Goal: Task Accomplishment & Management: Complete application form

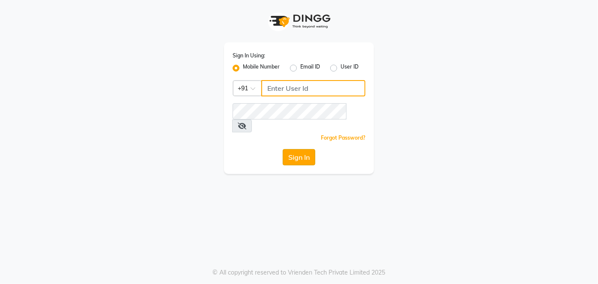
type input "9810374763"
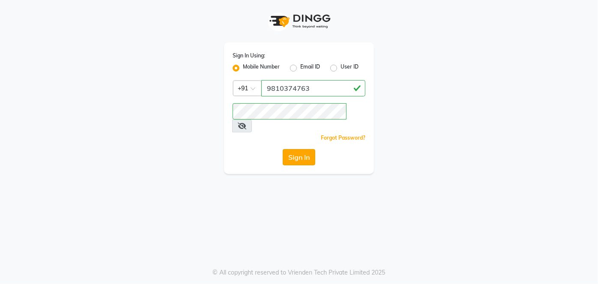
click at [304, 149] on button "Sign In" at bounding box center [299, 157] width 33 height 16
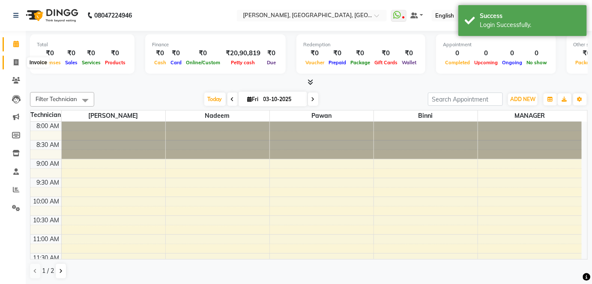
click at [17, 61] on icon at bounding box center [16, 62] width 5 height 6
select select "5188"
select select "service"
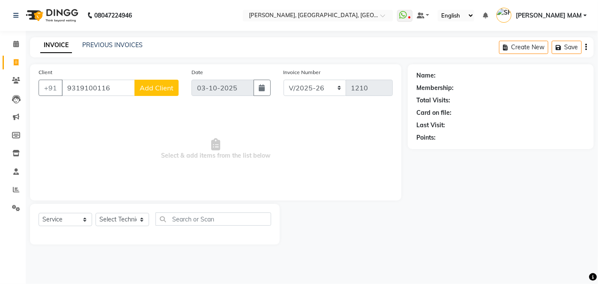
type input "9319100116"
click at [161, 91] on span "Add Client" at bounding box center [157, 88] width 34 height 9
select select "21"
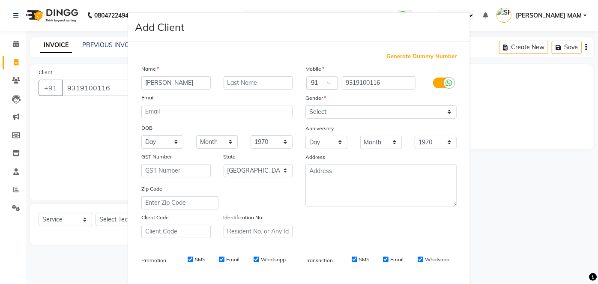
type input "[PERSON_NAME]"
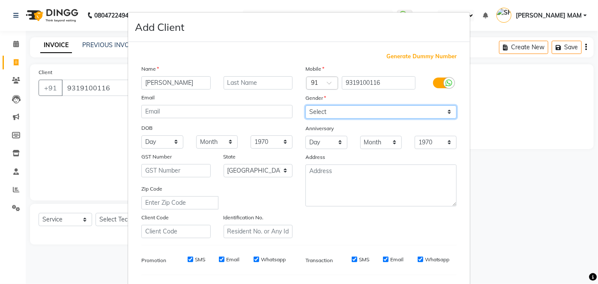
click at [448, 110] on select "Select [DEMOGRAPHIC_DATA] [DEMOGRAPHIC_DATA] Other Prefer Not To Say" at bounding box center [381, 111] width 151 height 13
select select "[DEMOGRAPHIC_DATA]"
click at [306, 105] on select "Select [DEMOGRAPHIC_DATA] [DEMOGRAPHIC_DATA] Other Prefer Not To Say" at bounding box center [381, 111] width 151 height 13
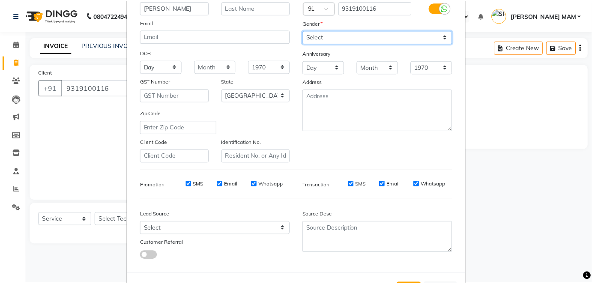
scroll to position [111, 0]
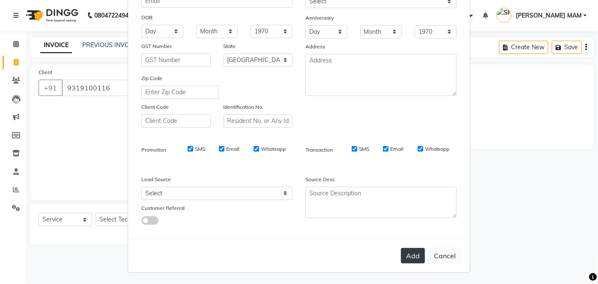
click at [409, 261] on button "Add" at bounding box center [413, 255] width 24 height 15
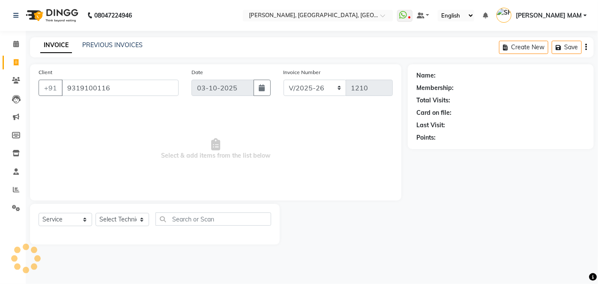
select select
select select "null"
select select
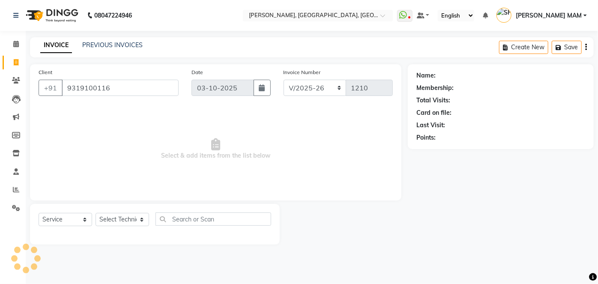
select select
checkbox input "false"
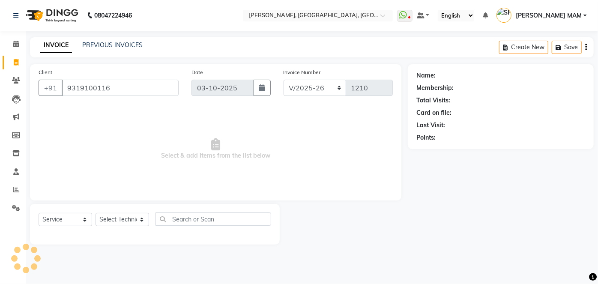
checkbox input "false"
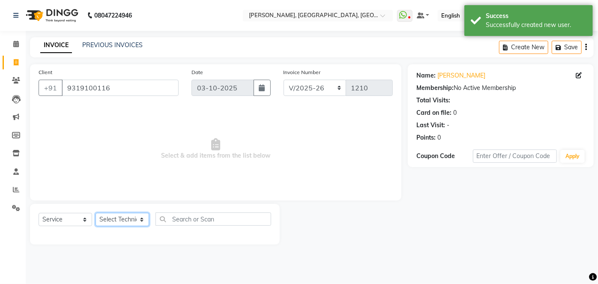
click at [142, 220] on select "Select Technician [PERSON_NAME] MANAGER [PERSON_NAME] pawan SACHIN [PERSON_NAME…" at bounding box center [123, 219] width 54 height 13
select select "35370"
click at [96, 213] on select "Select Technician [PERSON_NAME] MANAGER [PERSON_NAME] pawan SACHIN [PERSON_NAME…" at bounding box center [123, 219] width 54 height 13
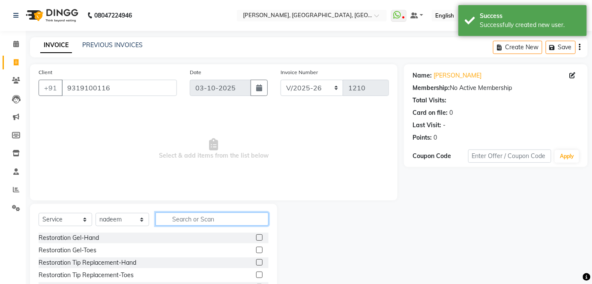
click at [177, 221] on input "text" at bounding box center [212, 219] width 113 height 13
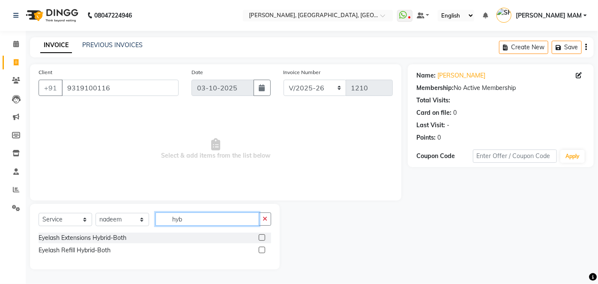
type input "hyb"
click at [261, 239] on label at bounding box center [262, 237] width 6 height 6
click at [261, 239] on input "checkbox" at bounding box center [262, 238] width 6 height 6
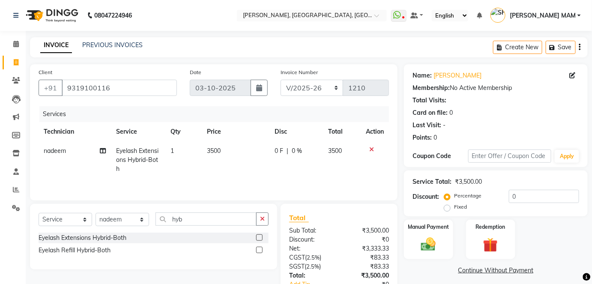
click at [258, 239] on label at bounding box center [259, 237] width 6 height 6
click at [258, 239] on input "checkbox" at bounding box center [259, 238] width 6 height 6
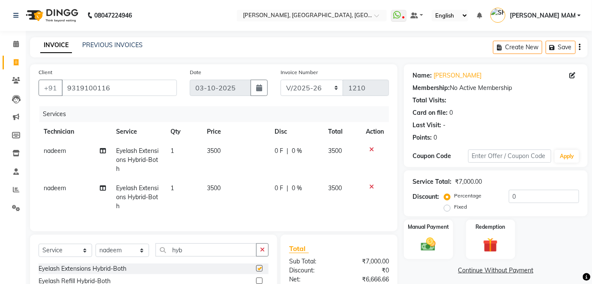
checkbox input "false"
click at [371, 186] on icon at bounding box center [371, 187] width 5 height 6
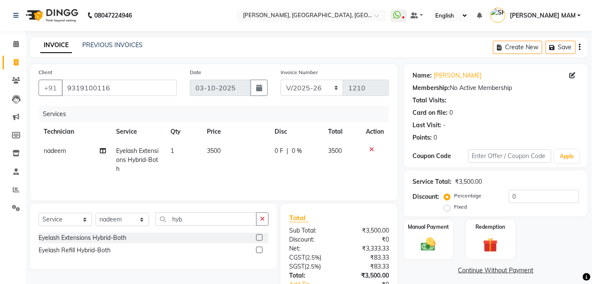
click at [213, 156] on td "3500" at bounding box center [236, 159] width 68 height 37
select select "35370"
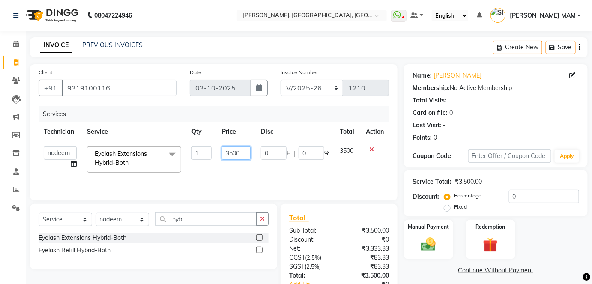
click at [232, 151] on input "3500" at bounding box center [236, 153] width 29 height 13
type input "3300"
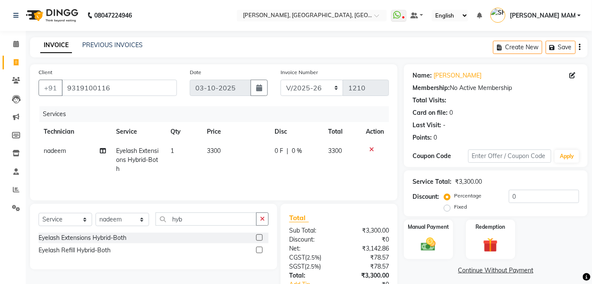
click at [239, 165] on td "3300" at bounding box center [236, 159] width 68 height 37
select select "35370"
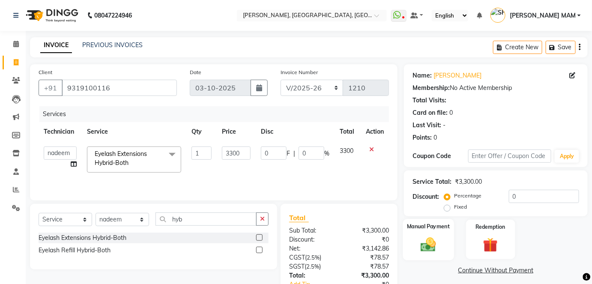
click at [428, 243] on img at bounding box center [428, 245] width 25 height 18
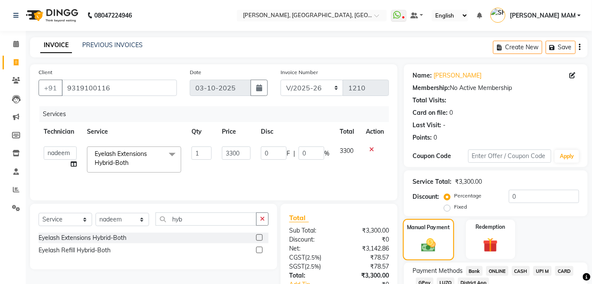
scroll to position [60, 0]
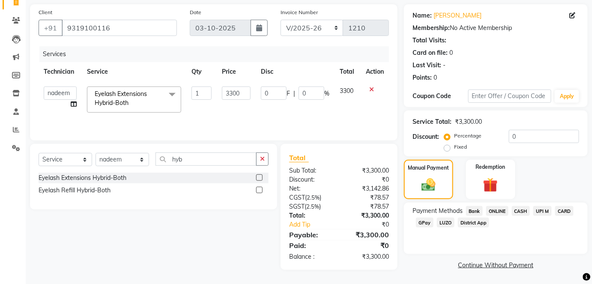
click at [503, 211] on span "ONLINE" at bounding box center [497, 211] width 22 height 10
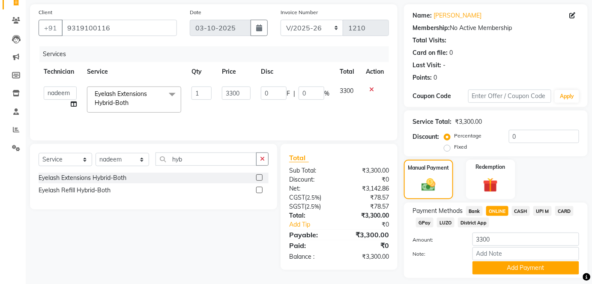
scroll to position [84, 0]
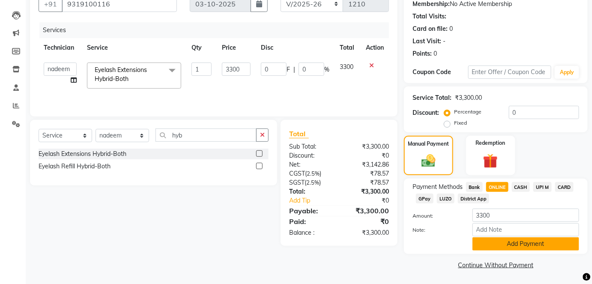
click at [514, 245] on button "Add Payment" at bounding box center [526, 243] width 107 height 13
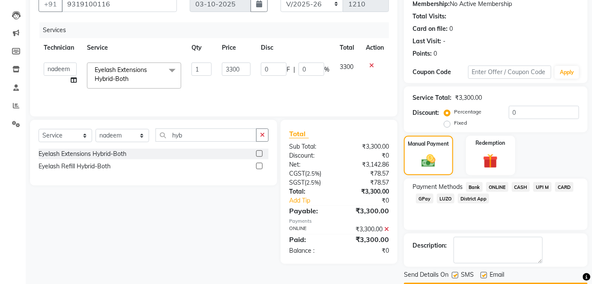
scroll to position [108, 0]
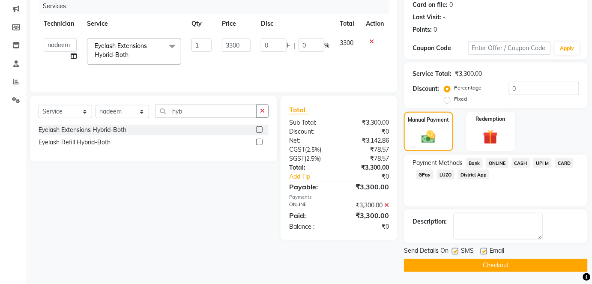
click at [483, 270] on button "Checkout" at bounding box center [496, 265] width 184 height 13
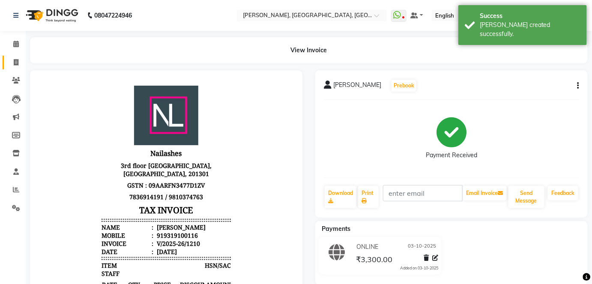
click at [14, 61] on icon at bounding box center [16, 62] width 5 height 6
select select "5188"
select select "service"
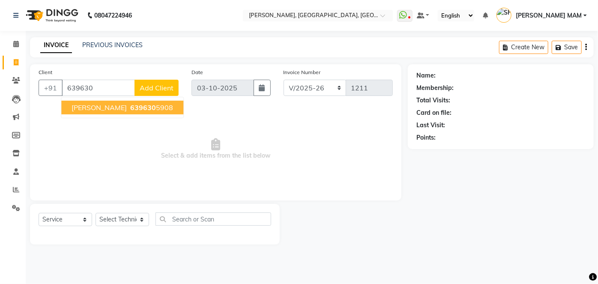
click at [127, 112] on button "[PERSON_NAME] 639630 5908" at bounding box center [122, 108] width 122 height 14
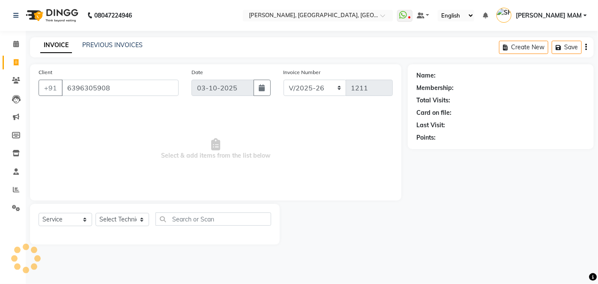
type input "6396305908"
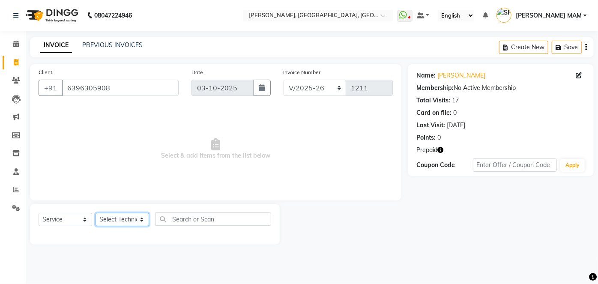
click at [140, 222] on select "Select Technician [PERSON_NAME] MANAGER [PERSON_NAME] pawan SACHIN [PERSON_NAME…" at bounding box center [123, 219] width 54 height 13
select select "48069"
click at [96, 213] on select "Select Technician [PERSON_NAME] MANAGER [PERSON_NAME] pawan SACHIN [PERSON_NAME…" at bounding box center [123, 219] width 54 height 13
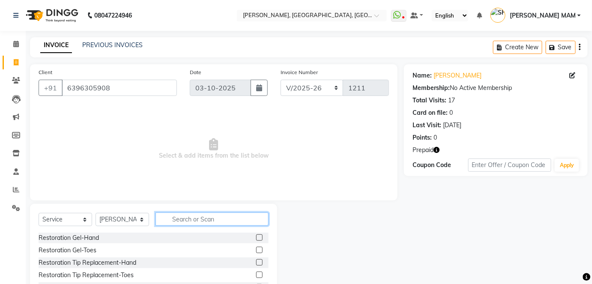
click at [168, 216] on input "text" at bounding box center [212, 219] width 113 height 13
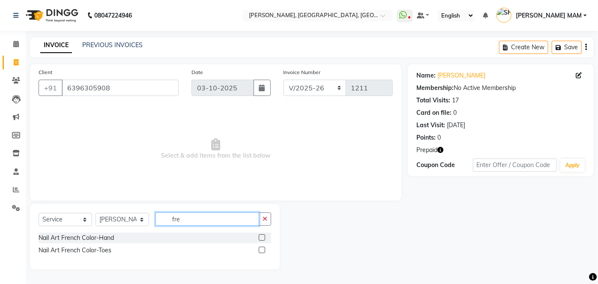
type input "fre"
click at [261, 237] on label at bounding box center [262, 237] width 6 height 6
click at [261, 237] on input "checkbox" at bounding box center [262, 238] width 6 height 6
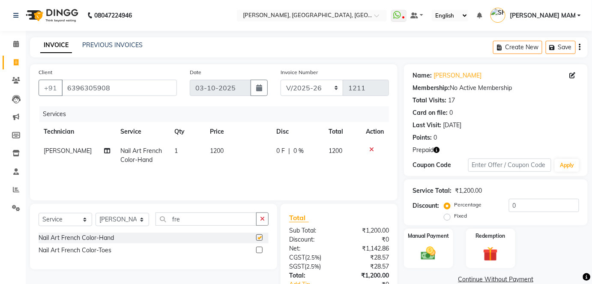
checkbox input "false"
click at [215, 168] on td "1200" at bounding box center [238, 155] width 66 height 28
select select "48069"
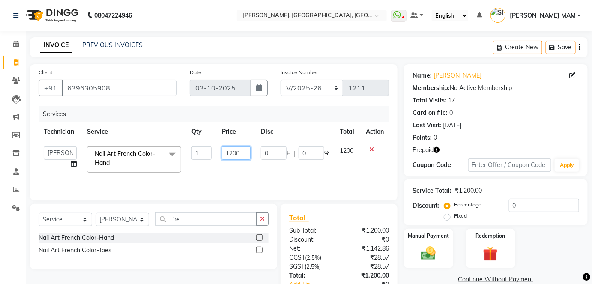
click at [246, 154] on input "1200" at bounding box center [236, 153] width 29 height 13
type input "1416"
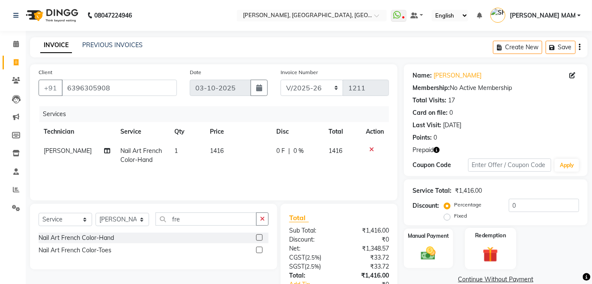
click at [498, 254] on img at bounding box center [490, 254] width 25 height 19
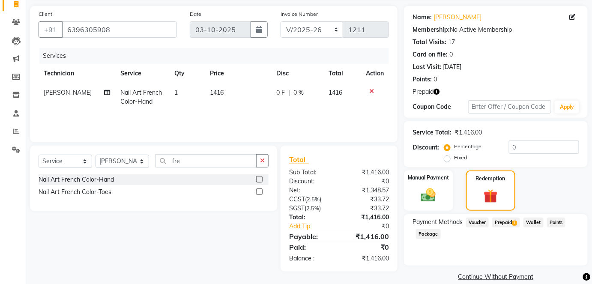
scroll to position [59, 0]
click at [503, 222] on span "Prepaid 1" at bounding box center [506, 222] width 28 height 10
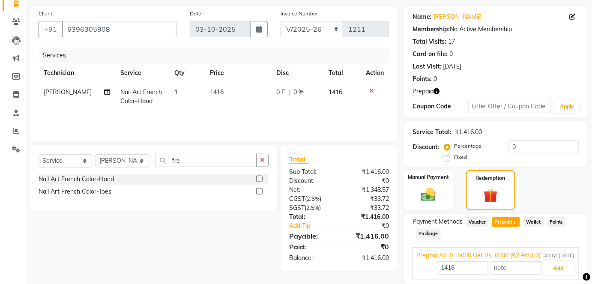
scroll to position [97, 0]
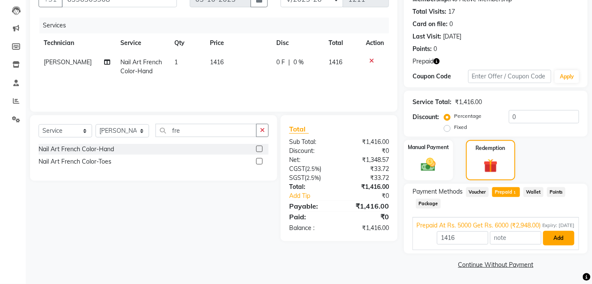
click at [553, 239] on button "Add" at bounding box center [558, 238] width 31 height 15
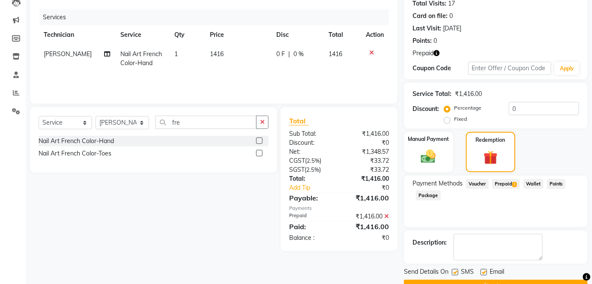
scroll to position [117, 0]
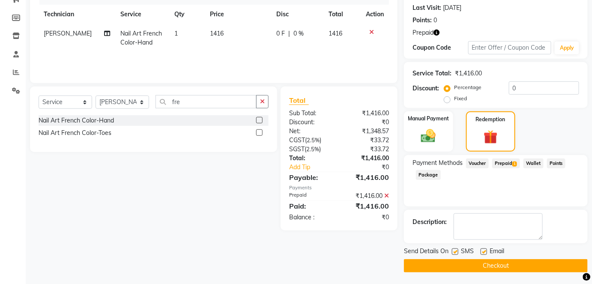
click at [531, 269] on button "Checkout" at bounding box center [496, 265] width 184 height 13
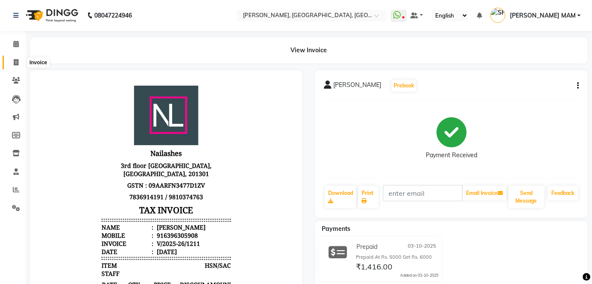
click at [17, 59] on icon at bounding box center [16, 62] width 5 height 6
select select "5188"
select select "service"
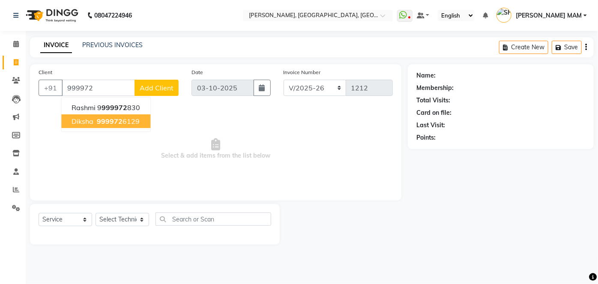
click at [107, 120] on span "999972" at bounding box center [110, 121] width 26 height 9
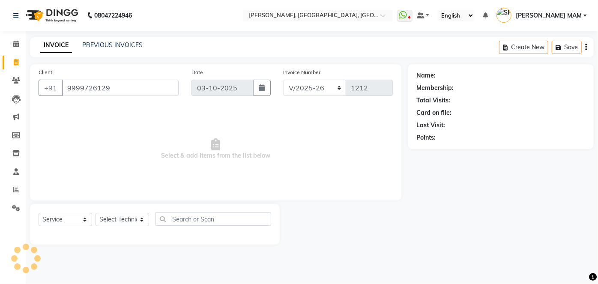
type input "9999726129"
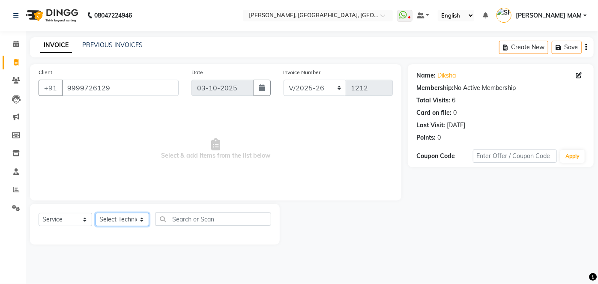
click at [143, 220] on select "Select Technician [PERSON_NAME] MANAGER [PERSON_NAME] pawan SACHIN [PERSON_NAME…" at bounding box center [123, 219] width 54 height 13
select select "68862"
click at [96, 213] on select "Select Technician [PERSON_NAME] MANAGER [PERSON_NAME] pawan SACHIN [PERSON_NAME…" at bounding box center [123, 219] width 54 height 13
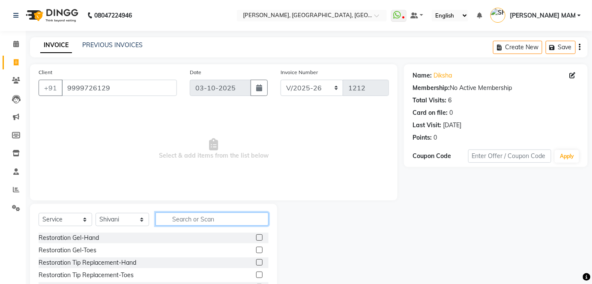
click at [175, 221] on input "text" at bounding box center [212, 219] width 113 height 13
type input "acry"
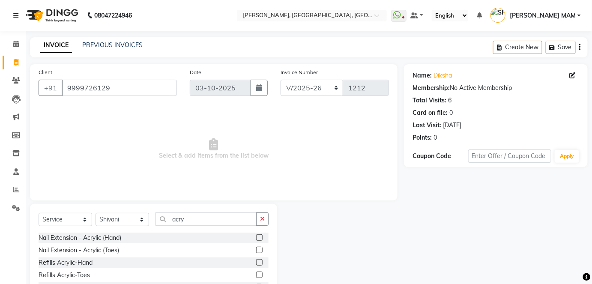
click at [261, 237] on label at bounding box center [259, 237] width 6 height 6
click at [261, 237] on input "checkbox" at bounding box center [259, 238] width 6 height 6
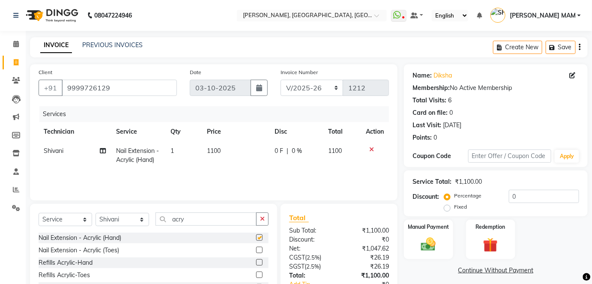
checkbox input "false"
click at [230, 157] on td "1100" at bounding box center [236, 155] width 68 height 28
select select "68862"
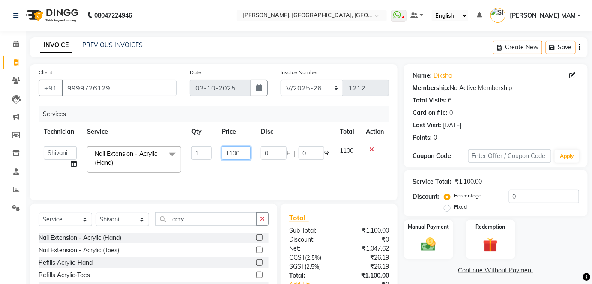
click at [250, 149] on input "1100" at bounding box center [236, 153] width 29 height 13
type input "1"
type input "2900"
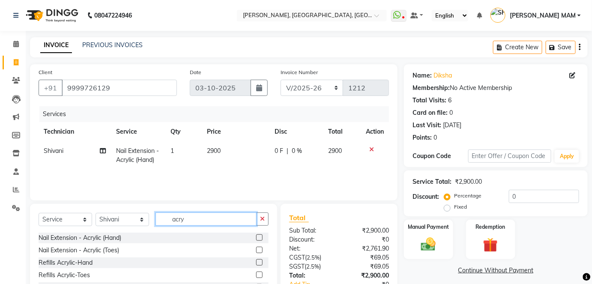
click at [197, 222] on input "acry" at bounding box center [206, 219] width 101 height 13
type input "a"
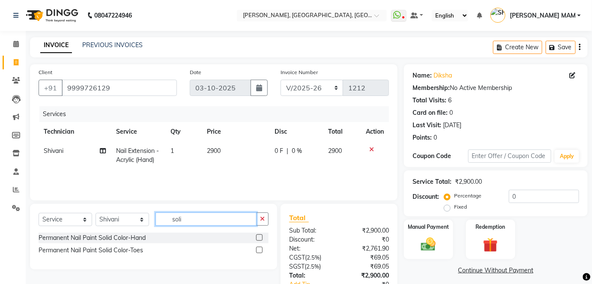
type input "soli"
click at [261, 250] on label at bounding box center [259, 250] width 6 height 6
click at [261, 250] on input "checkbox" at bounding box center [259, 251] width 6 height 6
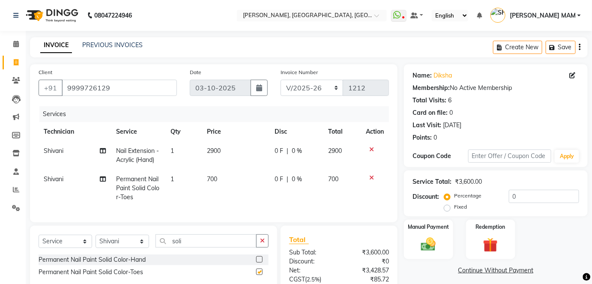
checkbox input "false"
click at [219, 187] on td "700" at bounding box center [236, 188] width 68 height 37
select select "68862"
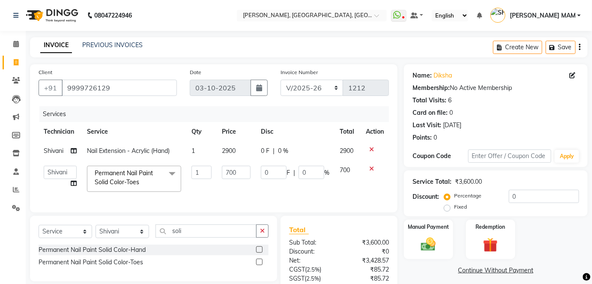
click at [369, 167] on icon at bounding box center [371, 169] width 5 height 6
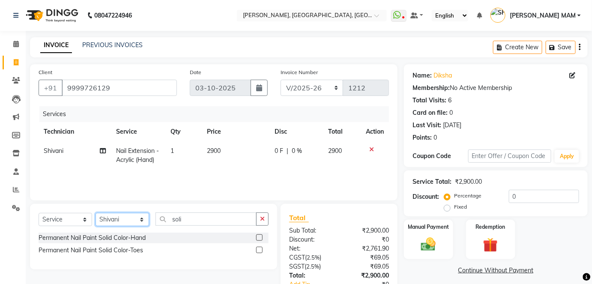
click at [144, 219] on select "Select Technician [PERSON_NAME] MANAGER [PERSON_NAME] pawan SACHIN [PERSON_NAME…" at bounding box center [123, 219] width 54 height 13
select select "68711"
click at [96, 213] on select "Select Technician [PERSON_NAME] MANAGER [PERSON_NAME] pawan SACHIN [PERSON_NAME…" at bounding box center [123, 219] width 54 height 13
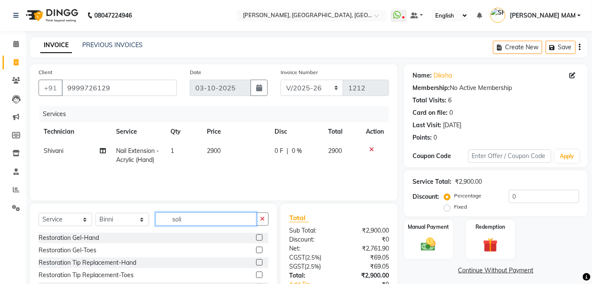
click at [189, 219] on input "soli" at bounding box center [206, 219] width 101 height 13
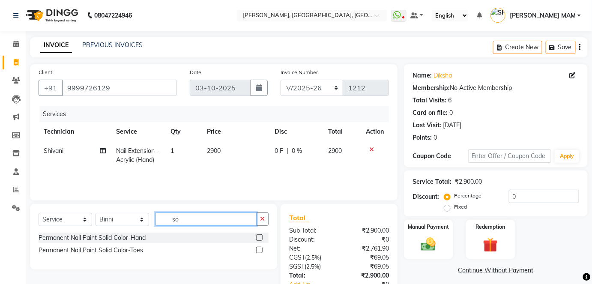
type input "s"
type input "chr"
click at [257, 249] on label at bounding box center [259, 250] width 6 height 6
click at [257, 249] on input "checkbox" at bounding box center [259, 251] width 6 height 6
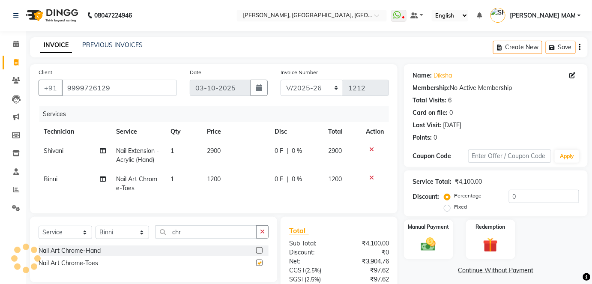
checkbox input "false"
click at [216, 193] on td "1200" at bounding box center [236, 184] width 68 height 28
select select "68711"
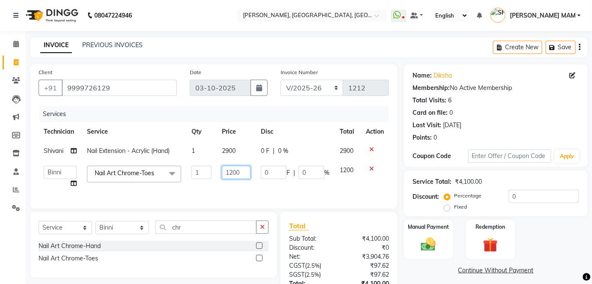
click at [233, 171] on input "1200" at bounding box center [236, 172] width 29 height 13
type input "1400"
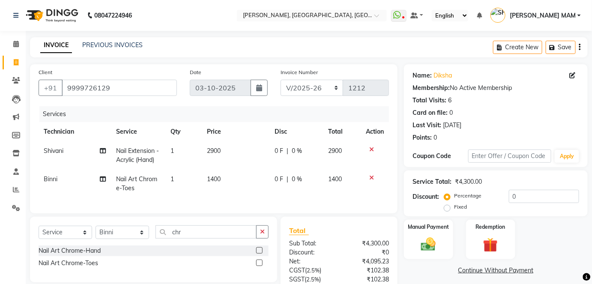
click at [247, 195] on div "Services Technician Service Qty Price Disc Total Action [PERSON_NAME] Nail Exte…" at bounding box center [214, 155] width 350 height 99
click at [429, 246] on img at bounding box center [428, 245] width 25 height 18
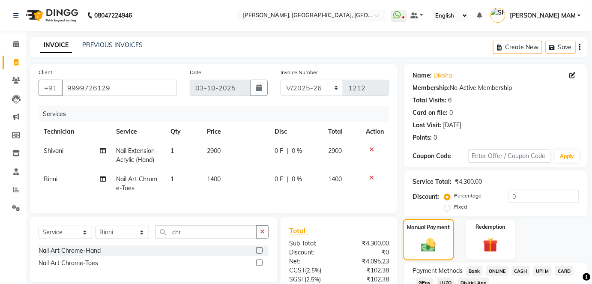
scroll to position [77, 0]
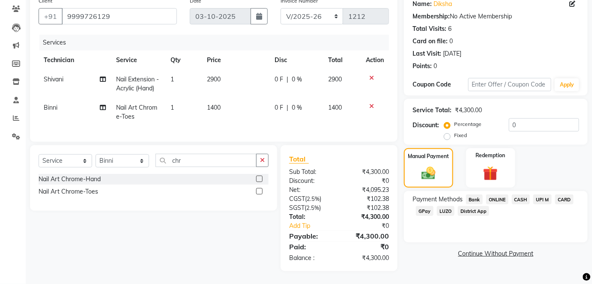
click at [521, 195] on span "CASH" at bounding box center [521, 200] width 18 height 10
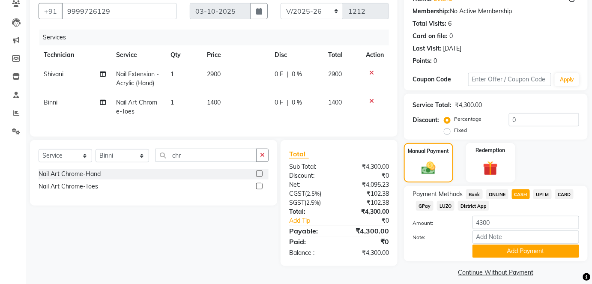
scroll to position [84, 0]
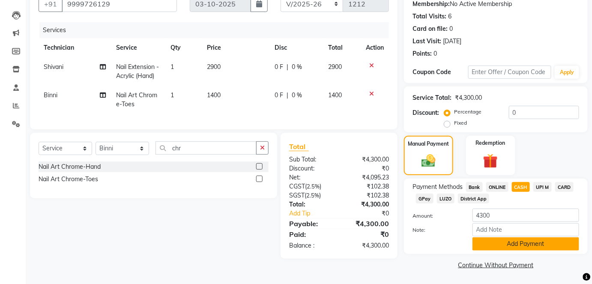
click at [516, 243] on button "Add Payment" at bounding box center [526, 243] width 107 height 13
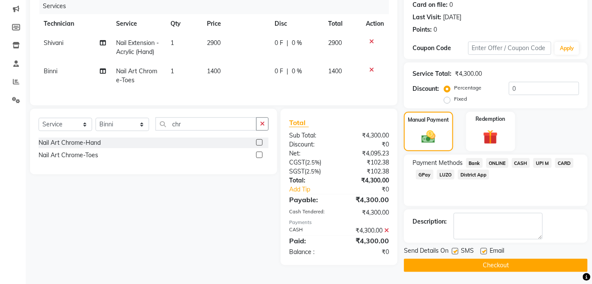
scroll to position [108, 0]
click at [505, 261] on button "Checkout" at bounding box center [496, 265] width 184 height 13
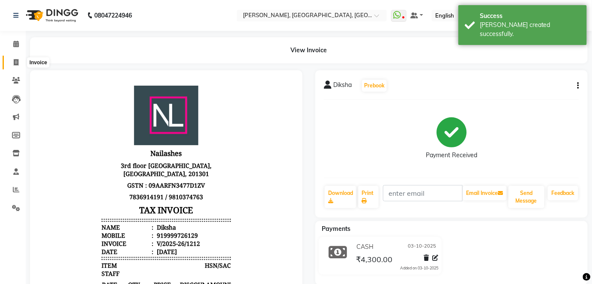
click at [17, 61] on icon at bounding box center [16, 62] width 5 height 6
select select "service"
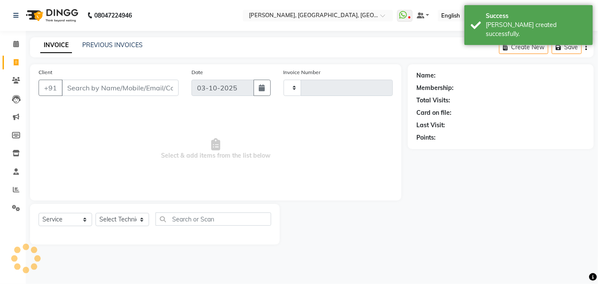
type input "1213"
select select "5188"
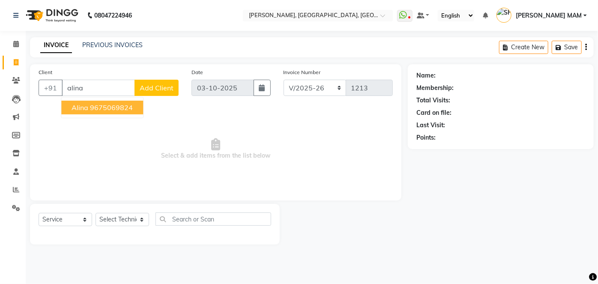
click at [119, 109] on ngb-highlight "9675069824" at bounding box center [111, 107] width 43 height 9
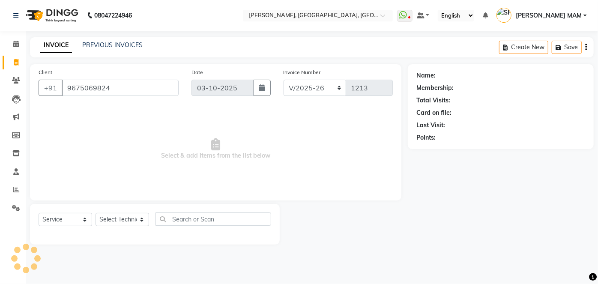
type input "9675069824"
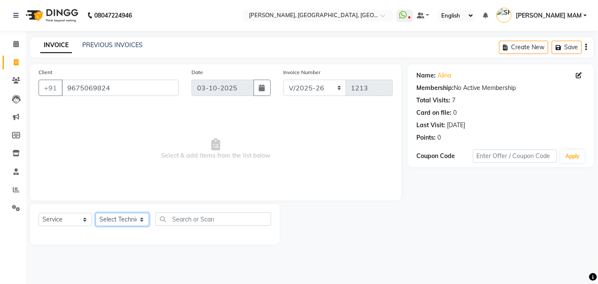
click at [138, 221] on select "Select Technician [PERSON_NAME] MANAGER [PERSON_NAME] pawan SACHIN [PERSON_NAME…" at bounding box center [123, 219] width 54 height 13
select select "35370"
click at [96, 213] on select "Select Technician [PERSON_NAME] MANAGER [PERSON_NAME] pawan SACHIN [PERSON_NAME…" at bounding box center [123, 219] width 54 height 13
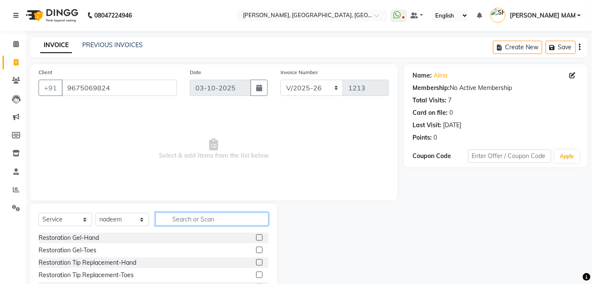
click at [177, 218] on input "text" at bounding box center [212, 219] width 113 height 13
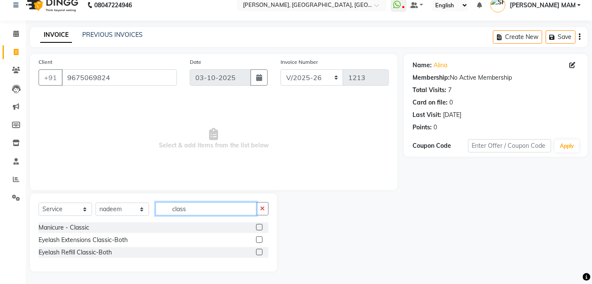
type input "class"
click at [258, 240] on label at bounding box center [259, 240] width 6 height 6
click at [258, 240] on input "checkbox" at bounding box center [259, 240] width 6 height 6
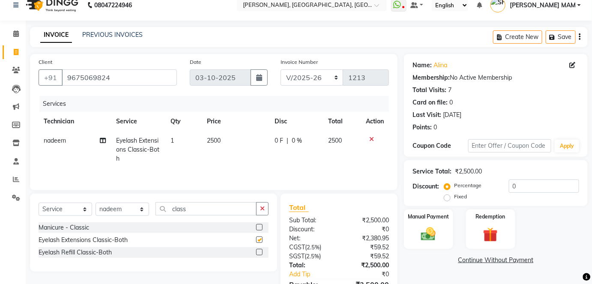
checkbox input "false"
click at [441, 231] on img at bounding box center [428, 234] width 25 height 18
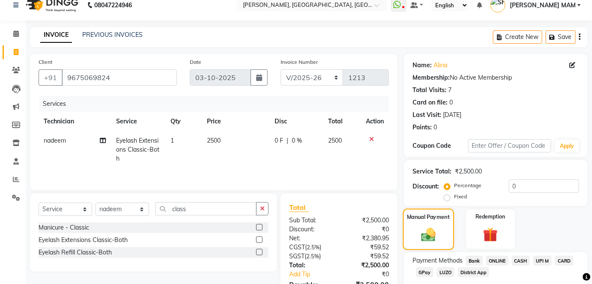
scroll to position [60, 0]
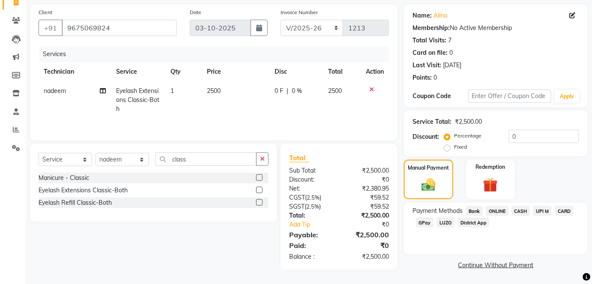
click at [494, 212] on span "ONLINE" at bounding box center [497, 211] width 22 height 10
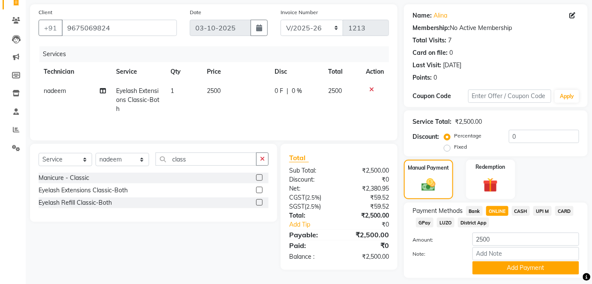
scroll to position [84, 0]
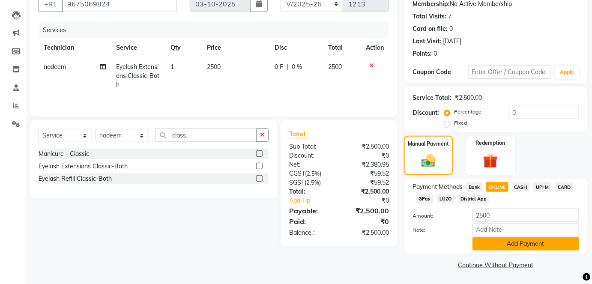
click at [490, 240] on button "Add Payment" at bounding box center [526, 243] width 107 height 13
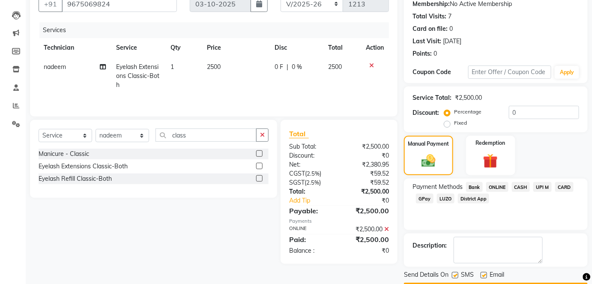
scroll to position [108, 0]
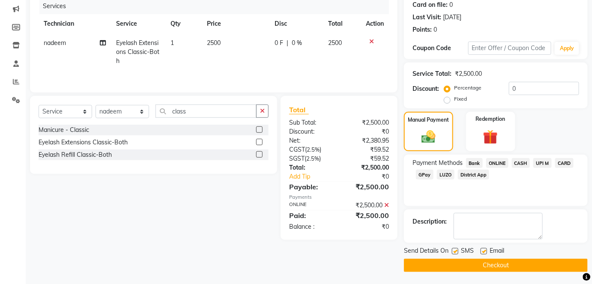
click at [485, 265] on button "Checkout" at bounding box center [496, 265] width 184 height 13
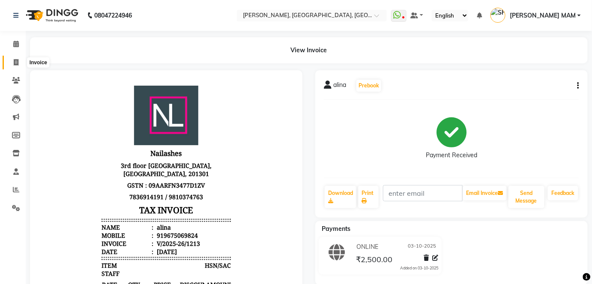
click at [14, 60] on icon at bounding box center [16, 62] width 5 height 6
select select "service"
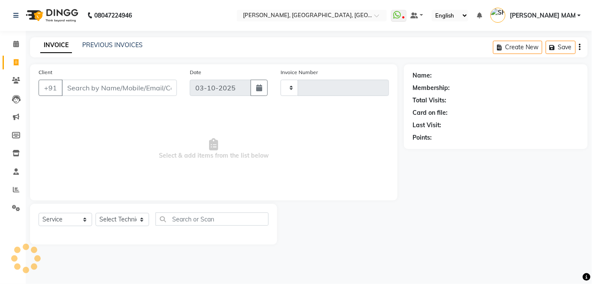
type input "1214"
select select "5188"
click at [111, 43] on link "PREVIOUS INVOICES" at bounding box center [112, 45] width 60 height 8
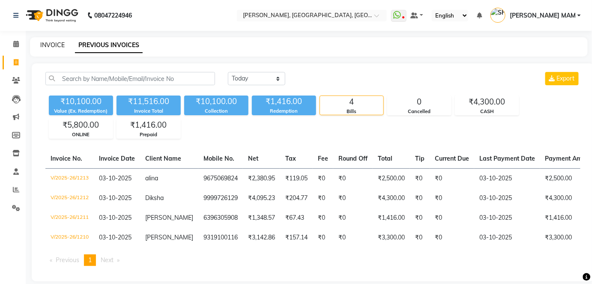
click at [48, 42] on link "INVOICE" at bounding box center [52, 45] width 24 height 8
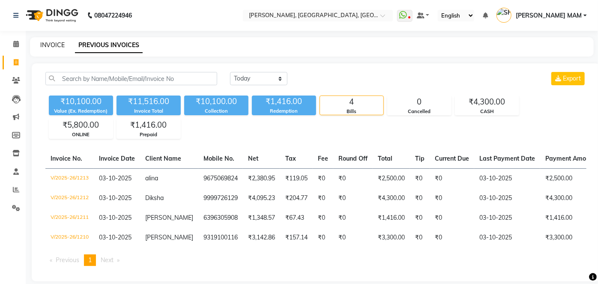
select select "5188"
select select "service"
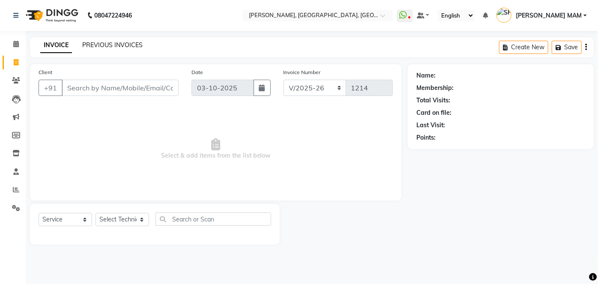
click at [97, 43] on link "PREVIOUS INVOICES" at bounding box center [112, 45] width 60 height 8
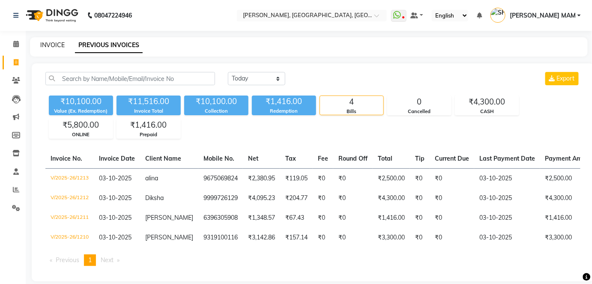
click at [49, 44] on link "INVOICE" at bounding box center [52, 45] width 24 height 8
select select "5188"
select select "service"
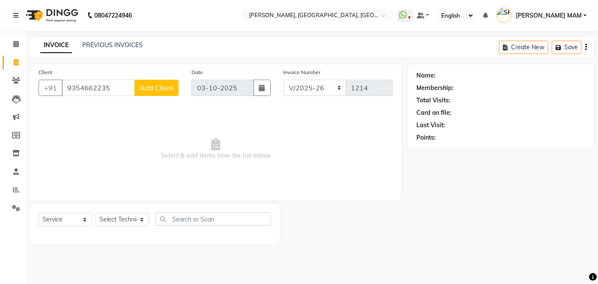
type input "9354662235"
click at [156, 87] on span "Add Client" at bounding box center [157, 88] width 34 height 9
select select "21"
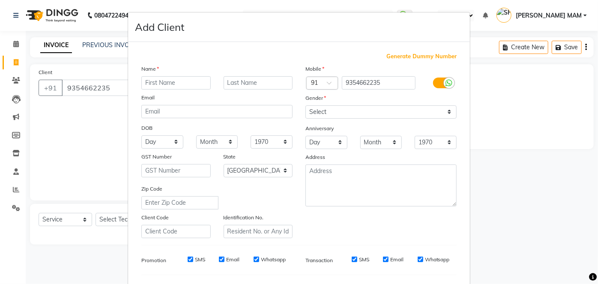
click at [156, 87] on input "text" at bounding box center [175, 82] width 69 height 13
type input "Aahana"
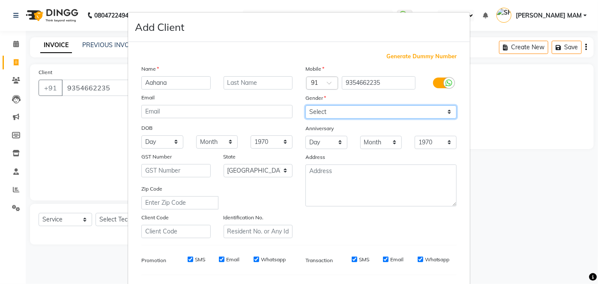
click at [446, 108] on select "Select [DEMOGRAPHIC_DATA] [DEMOGRAPHIC_DATA] Other Prefer Not To Say" at bounding box center [381, 111] width 151 height 13
select select "[DEMOGRAPHIC_DATA]"
click at [306, 105] on select "Select [DEMOGRAPHIC_DATA] [DEMOGRAPHIC_DATA] Other Prefer Not To Say" at bounding box center [381, 111] width 151 height 13
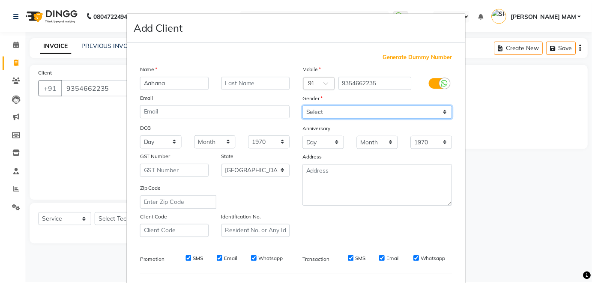
scroll to position [111, 0]
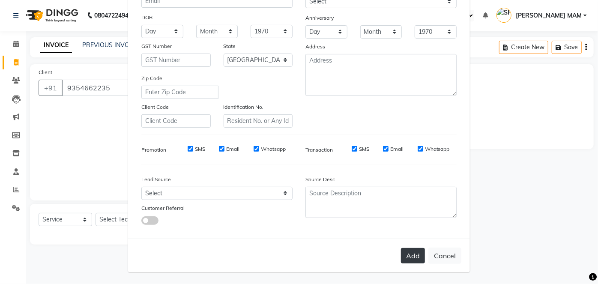
click at [407, 254] on button "Add" at bounding box center [413, 255] width 24 height 15
select select
select select "null"
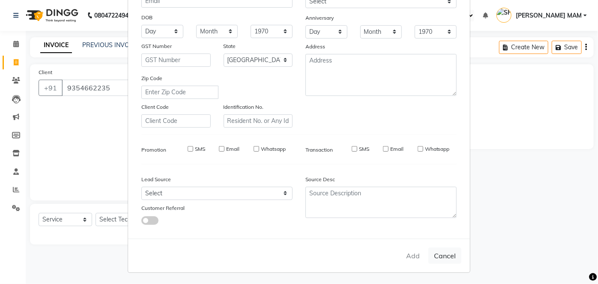
select select
checkbox input "false"
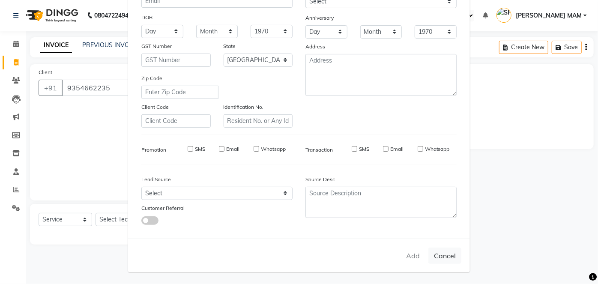
checkbox input "false"
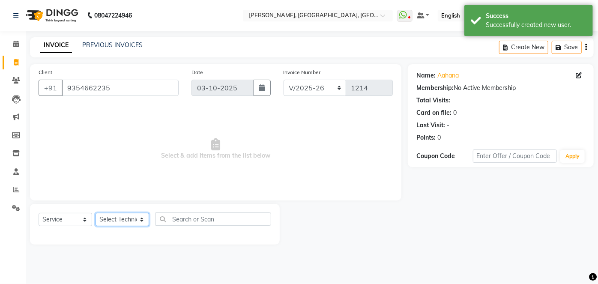
click at [142, 221] on select "Select Technician [PERSON_NAME] MANAGER [PERSON_NAME] pawan SACHIN [PERSON_NAME…" at bounding box center [123, 219] width 54 height 13
select select "34768"
click at [96, 213] on select "Select Technician [PERSON_NAME] MANAGER [PERSON_NAME] pawan SACHIN [PERSON_NAME…" at bounding box center [123, 219] width 54 height 13
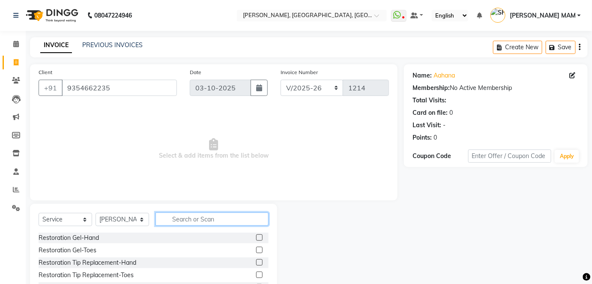
click at [169, 219] on input "text" at bounding box center [212, 219] width 113 height 13
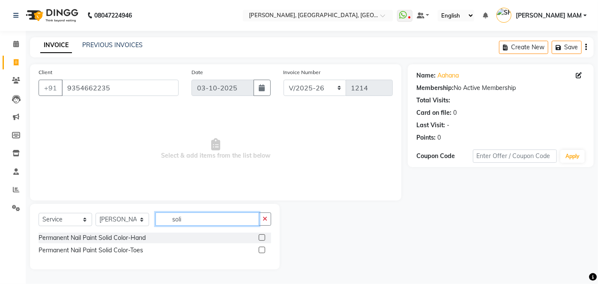
type input "soli"
click at [260, 249] on label at bounding box center [262, 250] width 6 height 6
click at [260, 249] on input "checkbox" at bounding box center [262, 251] width 6 height 6
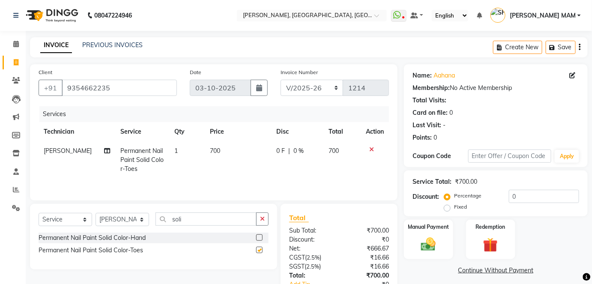
checkbox input "false"
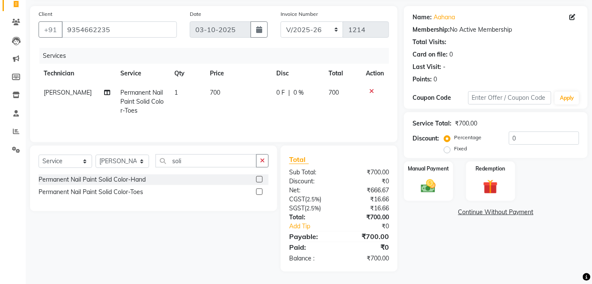
click at [229, 102] on td "700" at bounding box center [238, 101] width 66 height 37
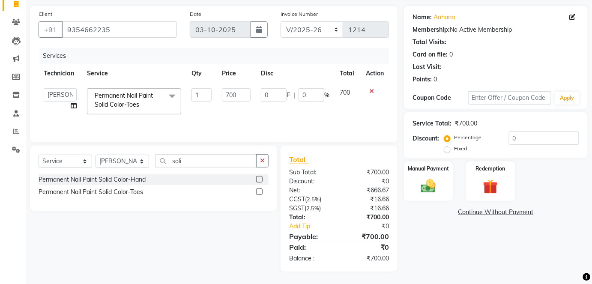
click at [369, 90] on icon at bounding box center [371, 91] width 5 height 6
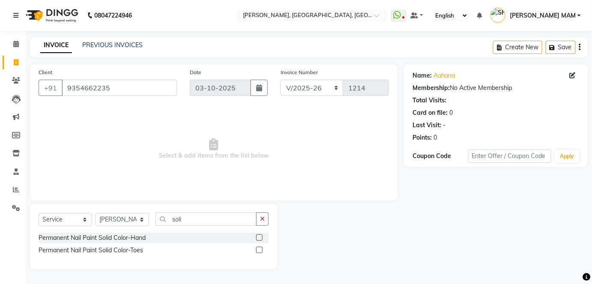
scroll to position [0, 0]
click at [213, 215] on input "soli" at bounding box center [208, 219] width 104 height 13
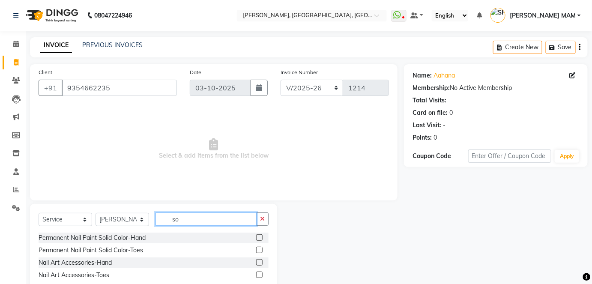
type input "s"
type input "acry"
click at [261, 237] on label at bounding box center [259, 237] width 6 height 6
click at [261, 237] on input "checkbox" at bounding box center [259, 238] width 6 height 6
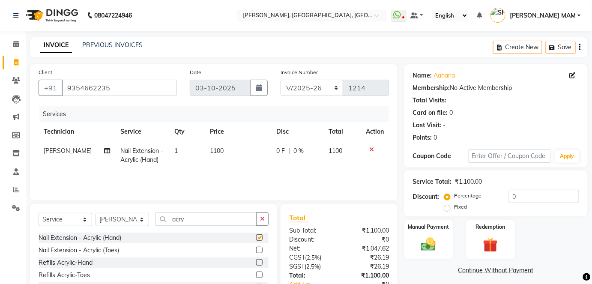
checkbox input "false"
click at [220, 160] on td "1100" at bounding box center [238, 155] width 66 height 28
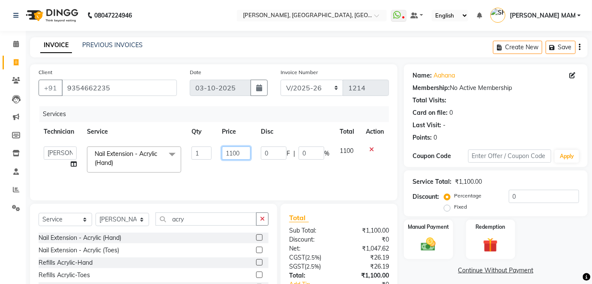
click at [233, 152] on input "1100" at bounding box center [236, 153] width 29 height 13
type input "1900"
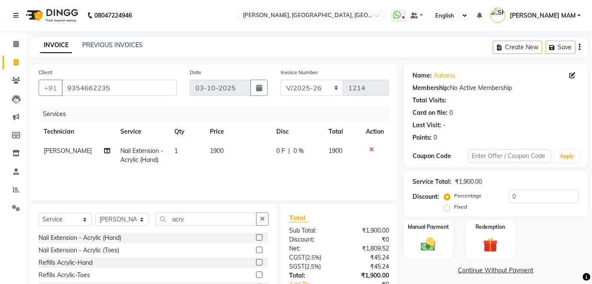
click at [240, 165] on td "1900" at bounding box center [238, 155] width 66 height 28
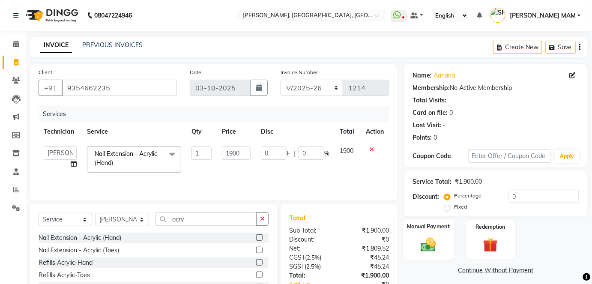
click at [420, 253] on img at bounding box center [428, 245] width 25 height 18
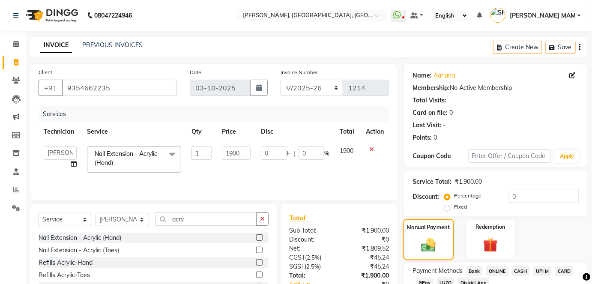
scroll to position [60, 0]
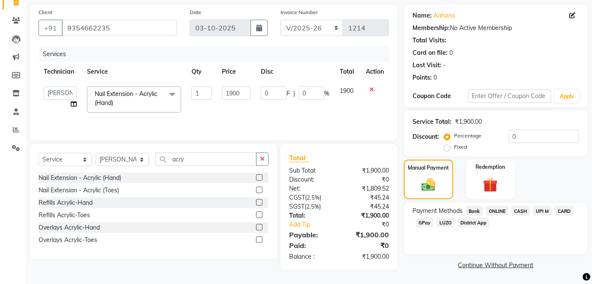
click at [493, 212] on span "ONLINE" at bounding box center [497, 211] width 22 height 10
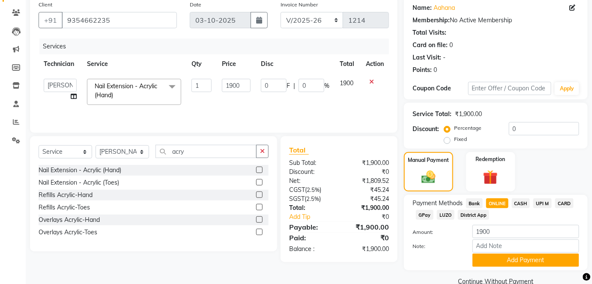
scroll to position [84, 0]
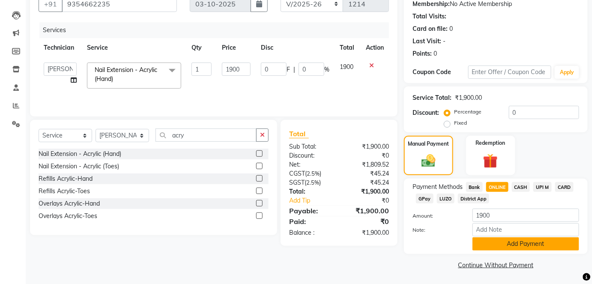
click at [497, 247] on button "Add Payment" at bounding box center [526, 243] width 107 height 13
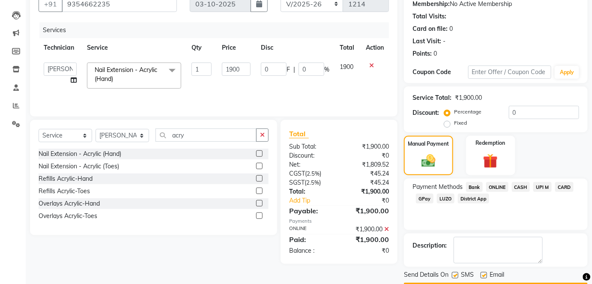
scroll to position [108, 0]
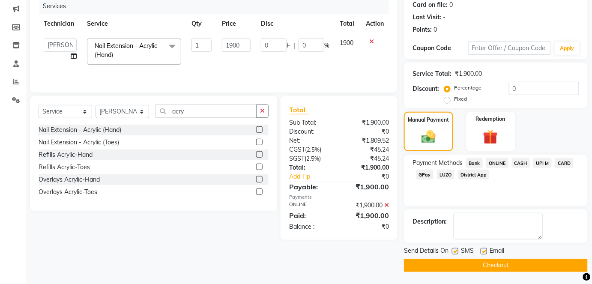
click at [487, 267] on button "Checkout" at bounding box center [496, 265] width 184 height 13
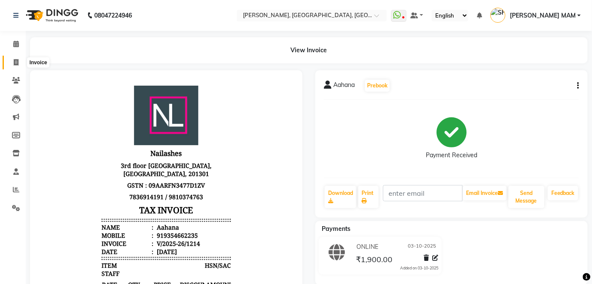
click at [14, 58] on span at bounding box center [16, 63] width 15 height 10
select select "5188"
select select "service"
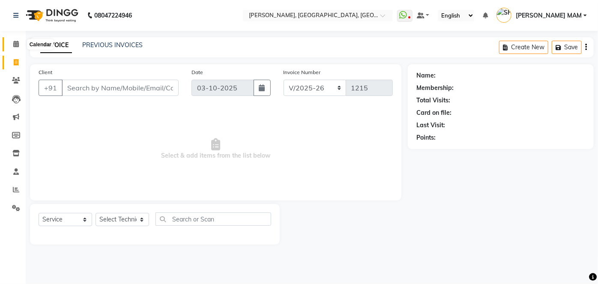
click at [16, 42] on icon at bounding box center [16, 44] width 6 height 6
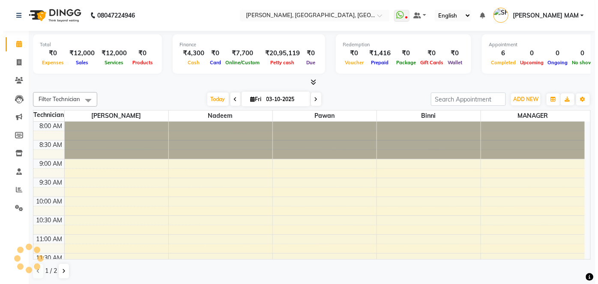
scroll to position [346, 0]
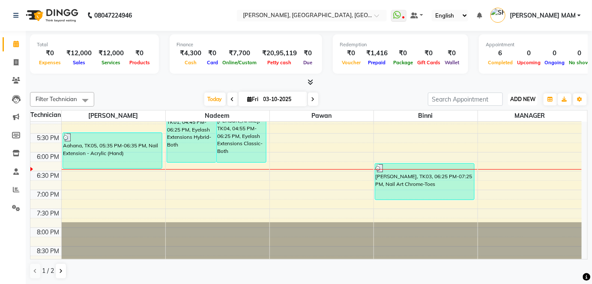
click at [529, 102] on button "ADD NEW Toggle Dropdown" at bounding box center [523, 99] width 30 height 12
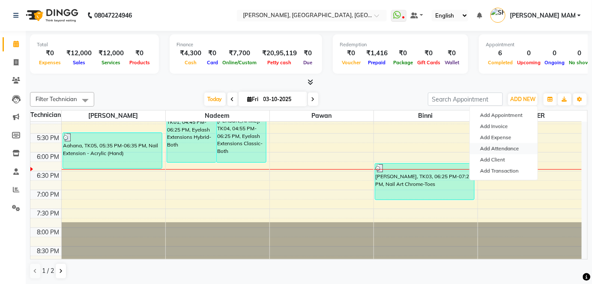
click at [518, 147] on link "Add Attendance" at bounding box center [504, 148] width 68 height 11
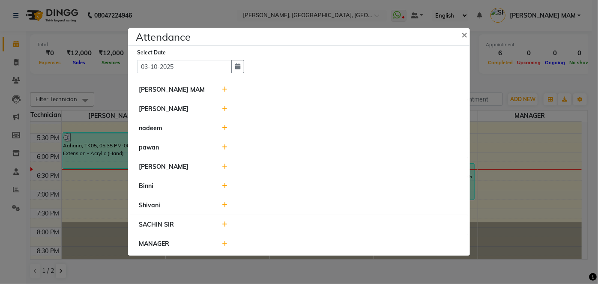
click at [223, 108] on icon at bounding box center [225, 109] width 6 height 6
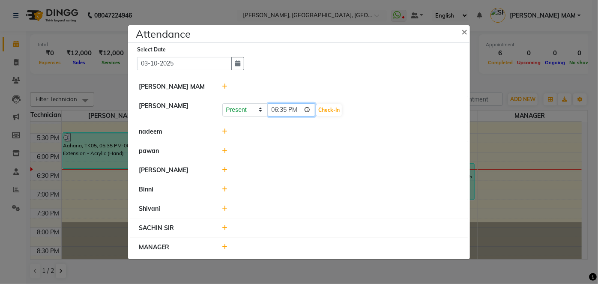
click at [273, 113] on input "18:35" at bounding box center [292, 109] width 48 height 13
type input "12:45"
click at [327, 112] on button "Check-In" at bounding box center [329, 110] width 26 height 12
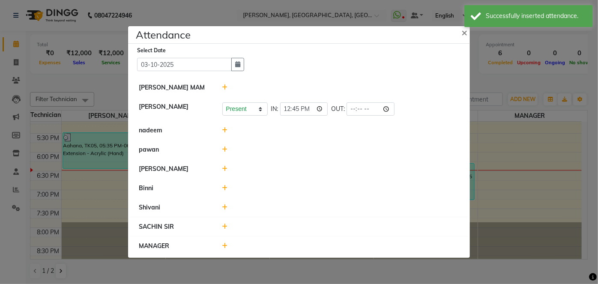
click at [224, 130] on icon at bounding box center [225, 130] width 6 height 6
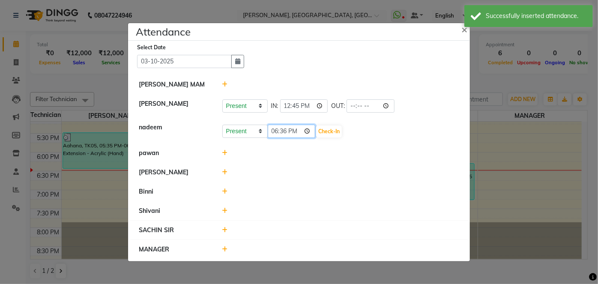
click at [275, 134] on input "18:36" at bounding box center [292, 131] width 48 height 13
click at [295, 130] on input "23:00" at bounding box center [292, 131] width 48 height 13
type input "11:00"
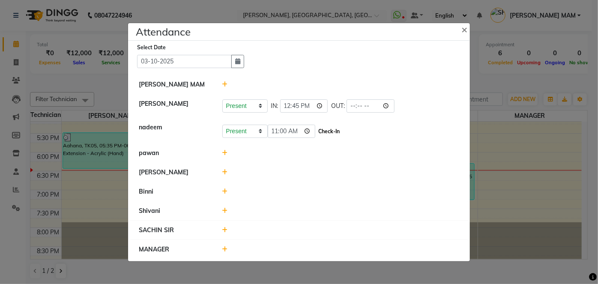
click at [329, 131] on button "Check-In" at bounding box center [329, 132] width 26 height 12
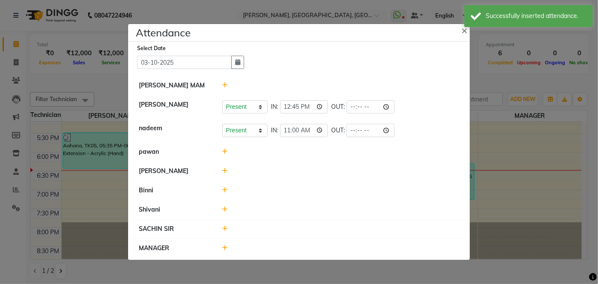
click at [225, 153] on icon at bounding box center [225, 152] width 6 height 6
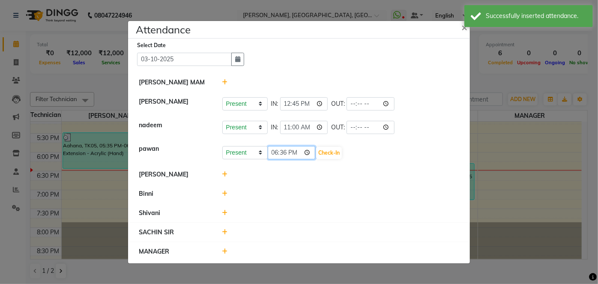
click at [278, 155] on input "18:36" at bounding box center [292, 152] width 48 height 13
type input "12:45"
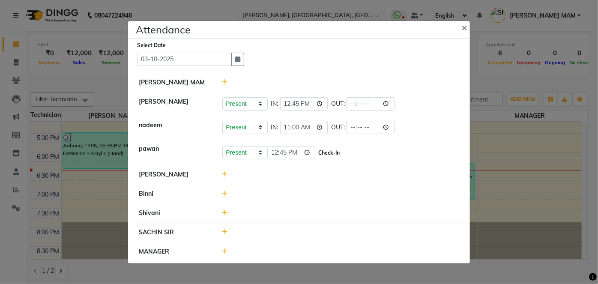
click at [329, 151] on button "Check-In" at bounding box center [329, 153] width 26 height 12
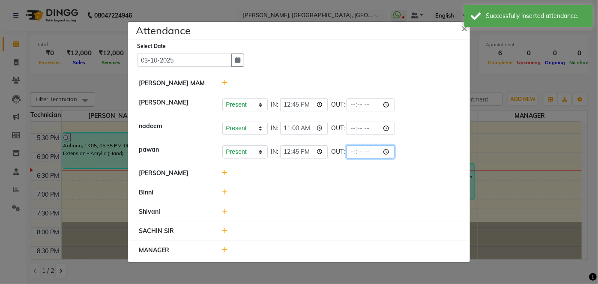
click at [356, 152] on input "time" at bounding box center [371, 151] width 48 height 13
type input "21:30"
click at [355, 129] on input "time" at bounding box center [371, 128] width 48 height 13
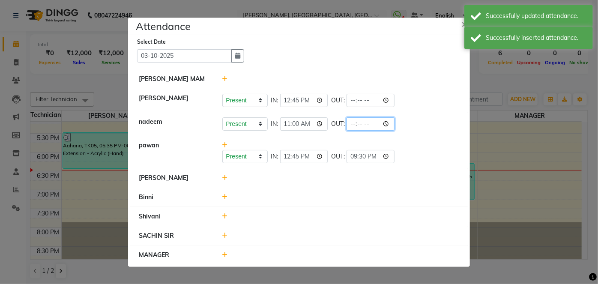
click at [355, 129] on input "time" at bounding box center [371, 123] width 48 height 13
click at [376, 126] on input "time" at bounding box center [371, 123] width 48 height 13
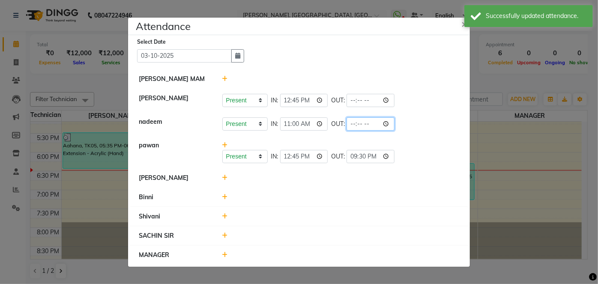
type input "21:00"
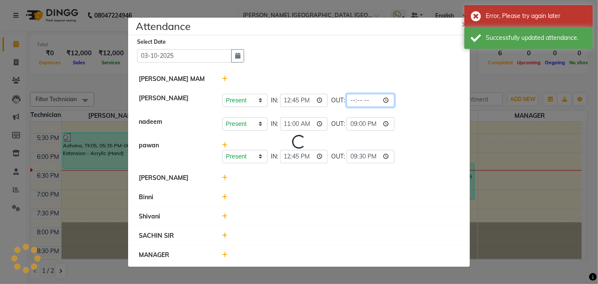
click at [352, 99] on input "time" at bounding box center [371, 100] width 48 height 13
click at [356, 104] on input "time" at bounding box center [371, 100] width 48 height 13
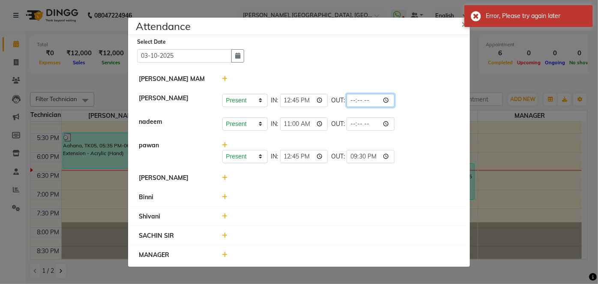
type input "21:30"
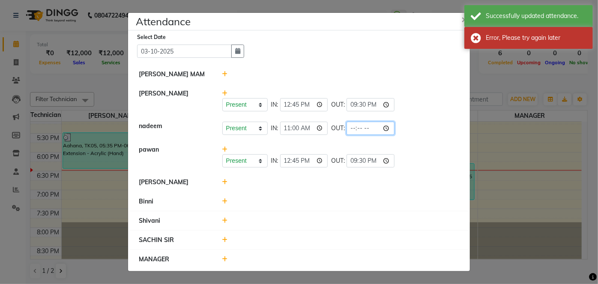
click at [354, 132] on input "time" at bounding box center [371, 128] width 48 height 13
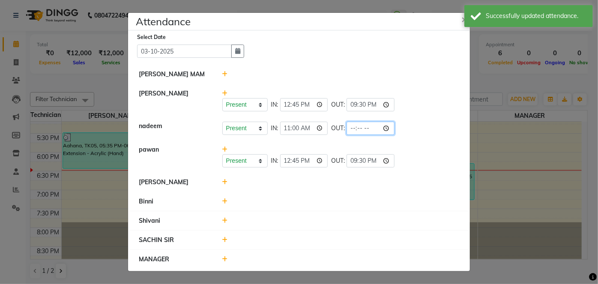
click at [373, 128] on input "time" at bounding box center [371, 128] width 48 height 13
type input "21:00"
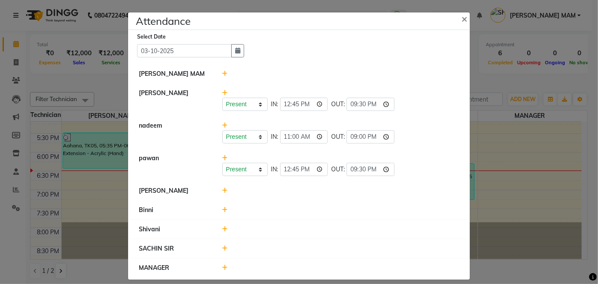
click at [222, 189] on icon at bounding box center [225, 191] width 6 height 6
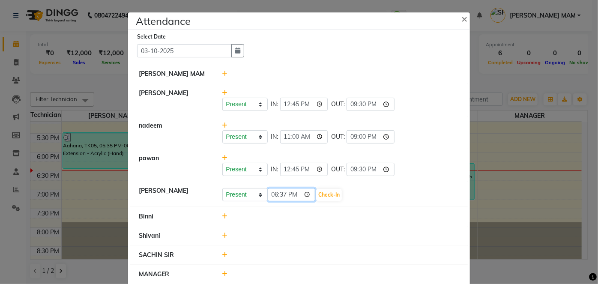
click at [268, 196] on input "18:37" at bounding box center [292, 194] width 48 height 13
click at [287, 196] on input "22:37" at bounding box center [292, 194] width 48 height 13
type input "10:37"
click at [325, 195] on button "Check-In" at bounding box center [329, 195] width 26 height 12
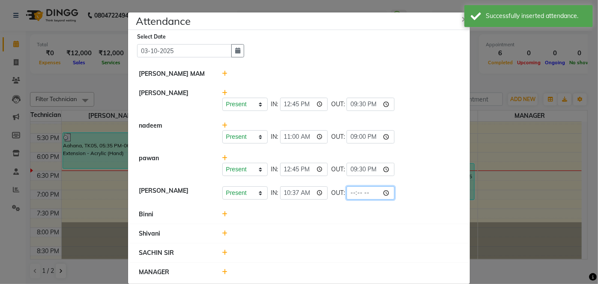
click at [353, 196] on input "time" at bounding box center [371, 192] width 48 height 13
type input "20:30"
click at [222, 214] on icon at bounding box center [225, 214] width 6 height 6
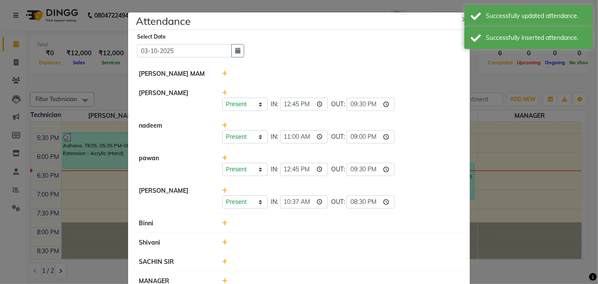
click at [223, 222] on icon at bounding box center [225, 223] width 6 height 6
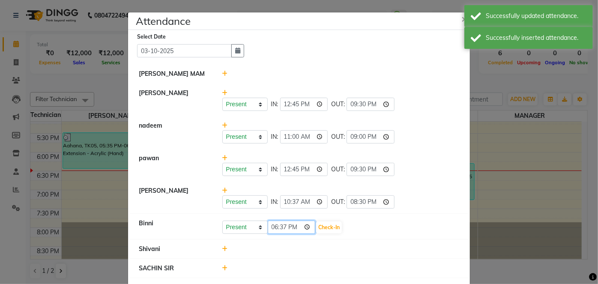
click at [272, 229] on input "18:37" at bounding box center [292, 227] width 48 height 13
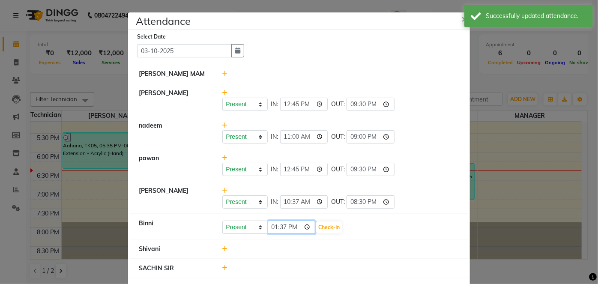
click at [281, 227] on input "13:37" at bounding box center [292, 227] width 48 height 13
type input "13:20"
click at [326, 226] on button "Check-In" at bounding box center [329, 228] width 26 height 12
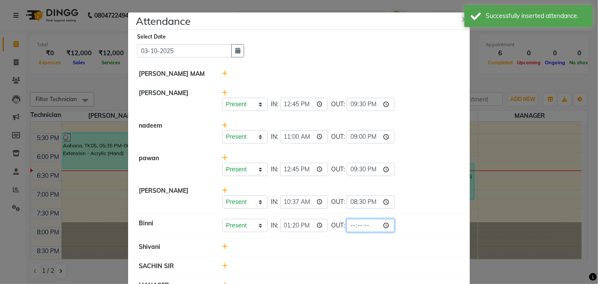
click at [348, 227] on input "time" at bounding box center [371, 225] width 48 height 13
type input "21:30"
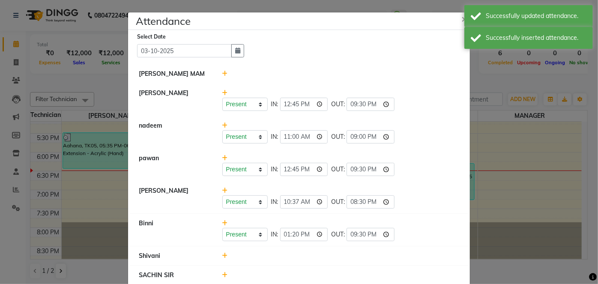
click at [223, 256] on icon at bounding box center [225, 256] width 6 height 6
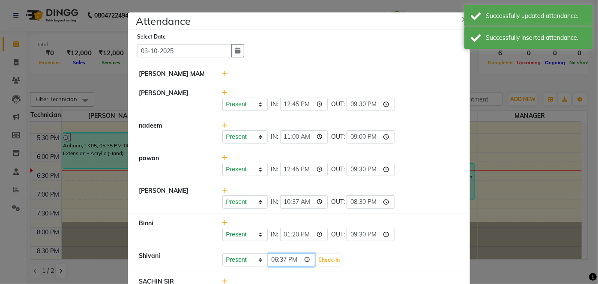
click at [273, 261] on input "18:37" at bounding box center [292, 259] width 48 height 13
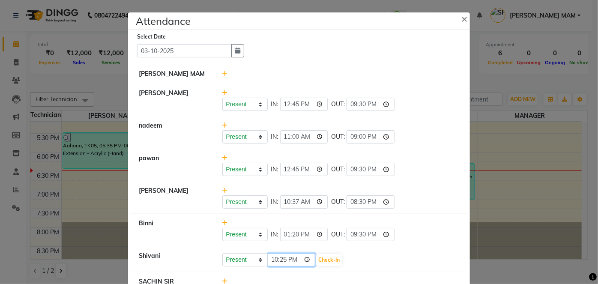
type input "10:25"
click at [326, 257] on button "Check-In" at bounding box center [329, 260] width 26 height 12
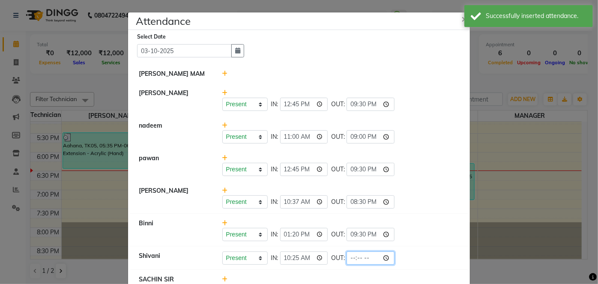
click at [347, 260] on input "time" at bounding box center [371, 258] width 48 height 13
type input "20:30"
click at [461, 20] on span "×" at bounding box center [464, 18] width 6 height 13
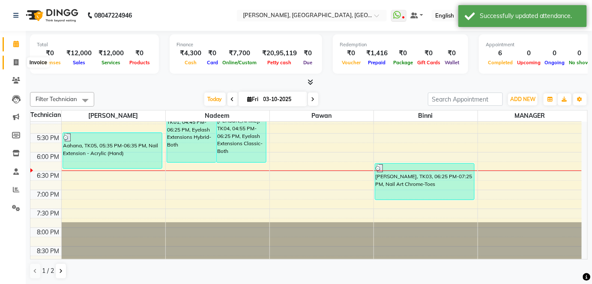
click at [18, 60] on icon at bounding box center [16, 62] width 5 height 6
select select "service"
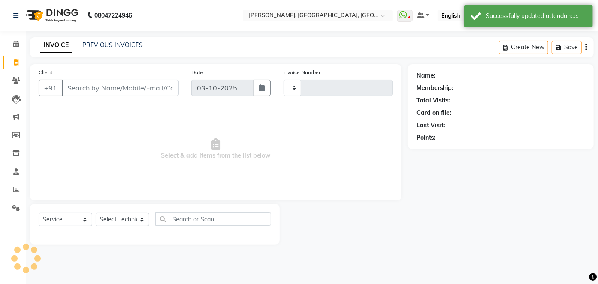
type input "1215"
select select "5188"
